Goal: Transaction & Acquisition: Purchase product/service

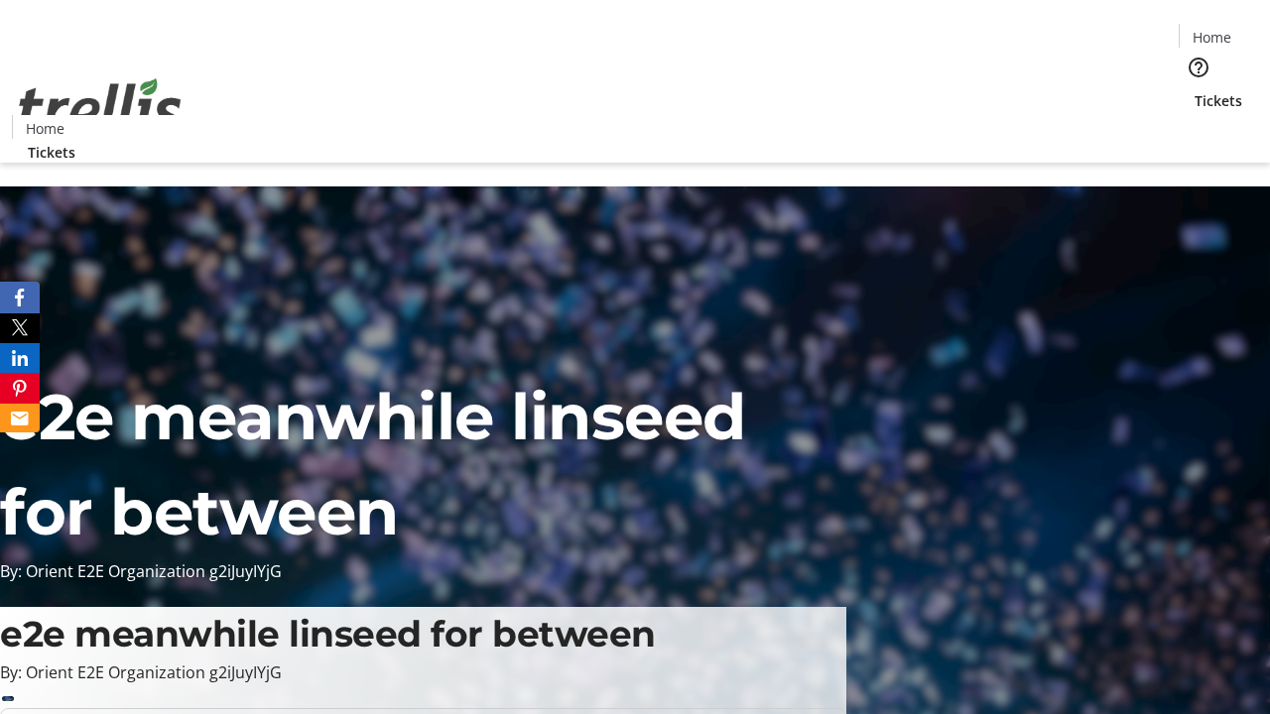
click at [1194, 90] on span "Tickets" at bounding box center [1218, 100] width 48 height 21
